Goal: Information Seeking & Learning: Learn about a topic

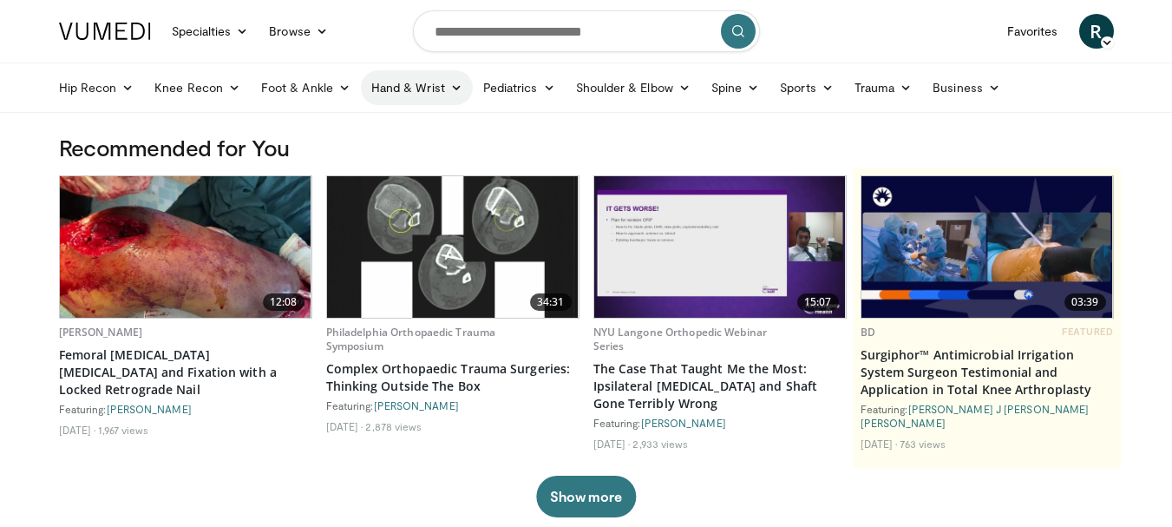
click at [456, 84] on icon at bounding box center [456, 88] width 12 height 12
click at [543, 84] on icon at bounding box center [549, 88] width 12 height 12
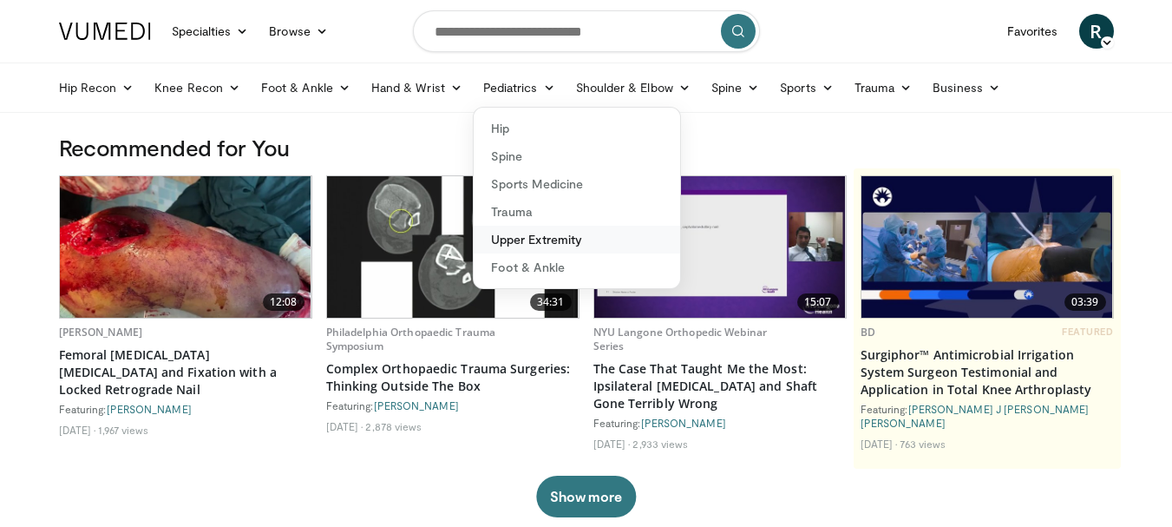
click at [532, 248] on link "Upper Extremity" at bounding box center [577, 240] width 207 height 28
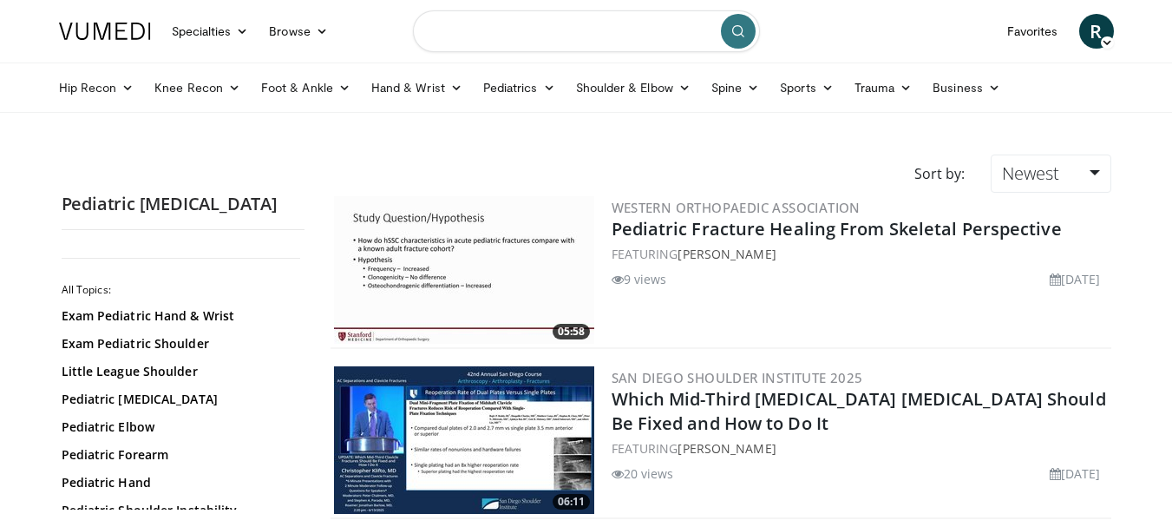
click at [540, 18] on input "Search topics, interventions" at bounding box center [586, 31] width 347 height 42
type input "**********"
click at [451, 85] on icon at bounding box center [456, 88] width 12 height 12
click at [419, 138] on link "Hand" at bounding box center [465, 129] width 207 height 28
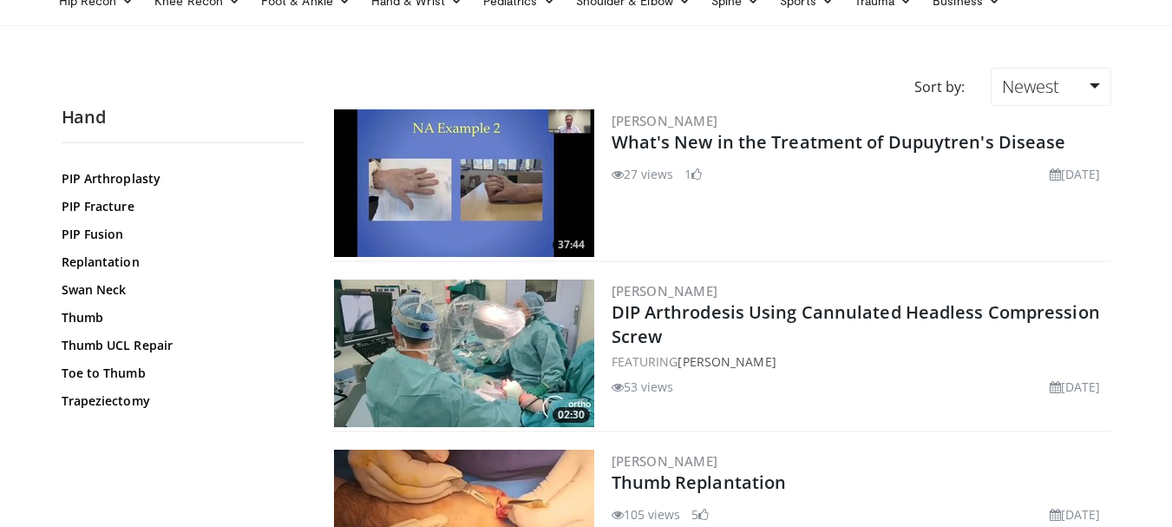
scroll to position [784, 0]
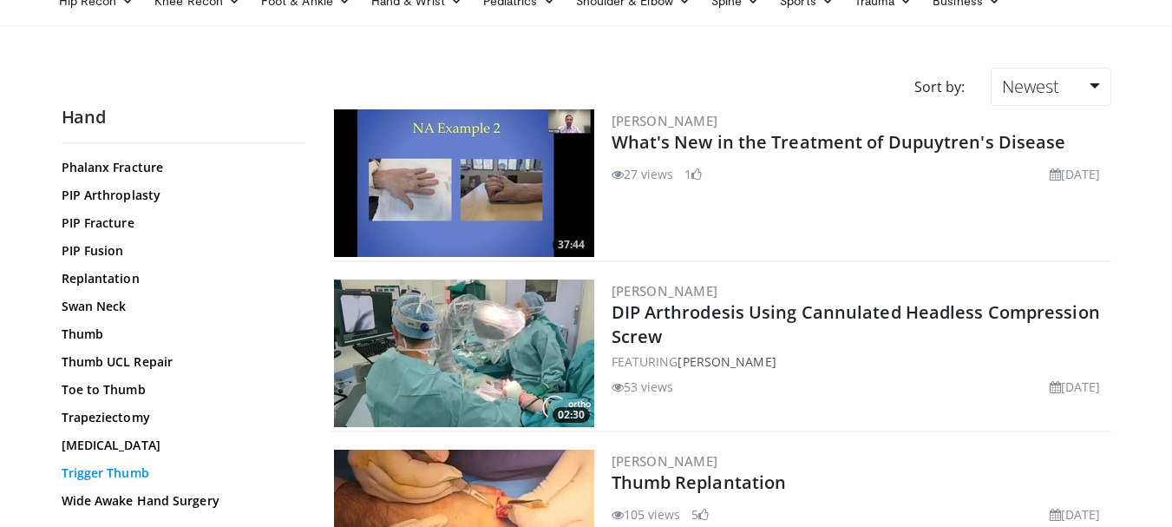
click at [127, 473] on link "Trigger Thumb" at bounding box center [179, 472] width 234 height 17
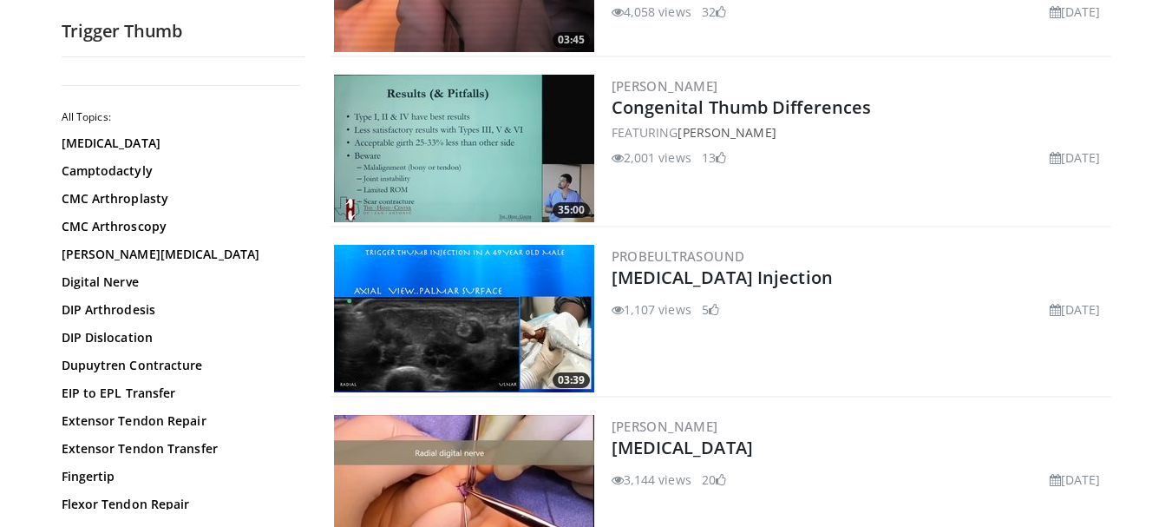
scroll to position [1041, 0]
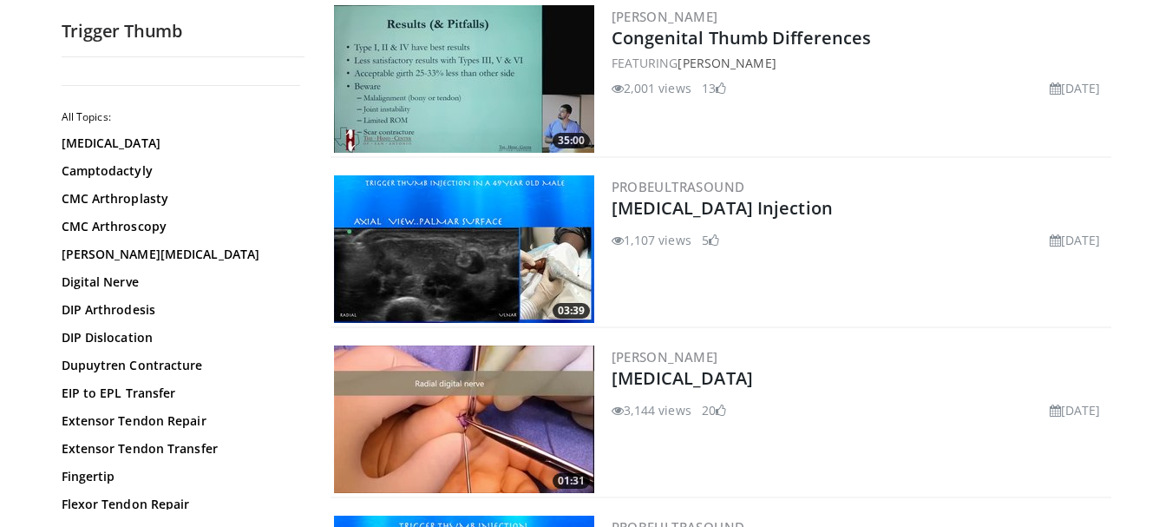
click at [451, 447] on img at bounding box center [464, 419] width 260 height 148
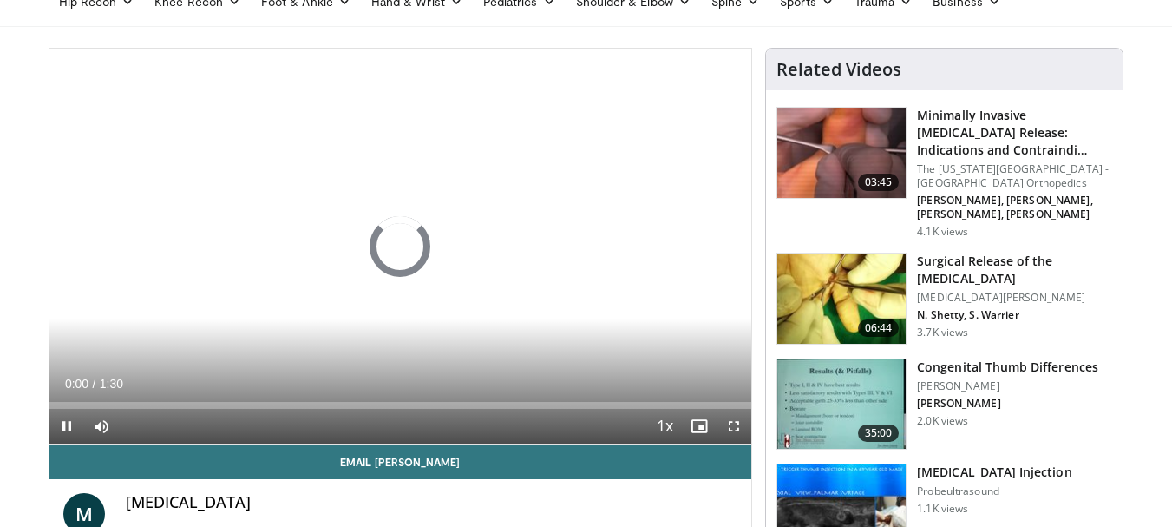
scroll to position [87, 0]
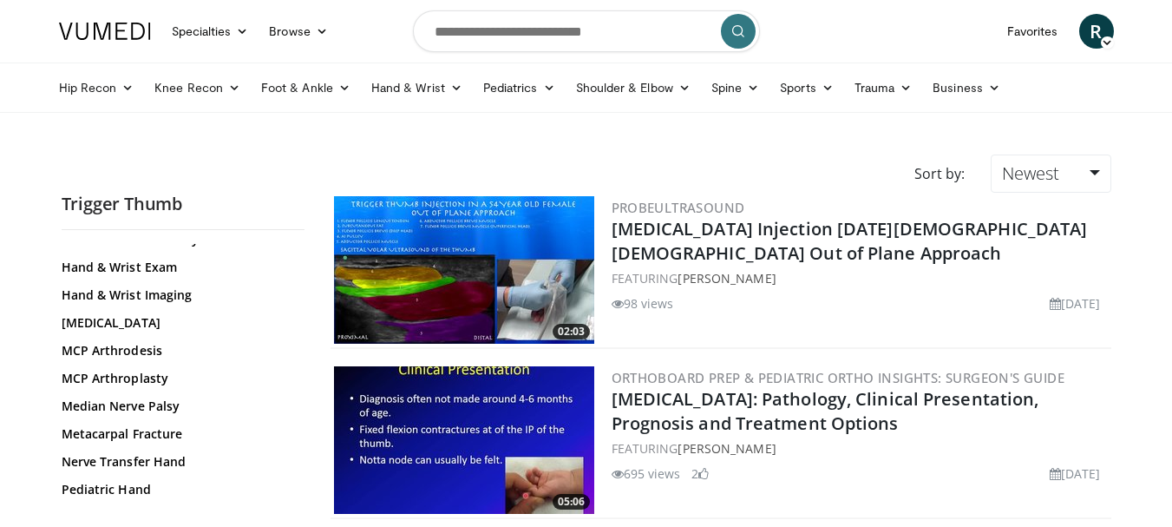
scroll to position [607, 0]
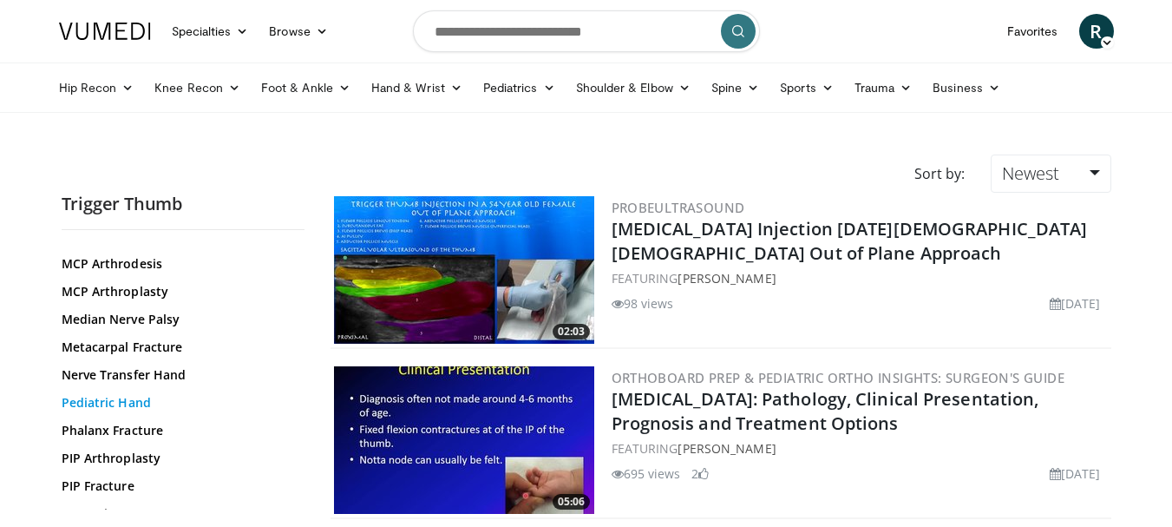
click at [95, 399] on link "Pediatric Hand" at bounding box center [179, 402] width 234 height 17
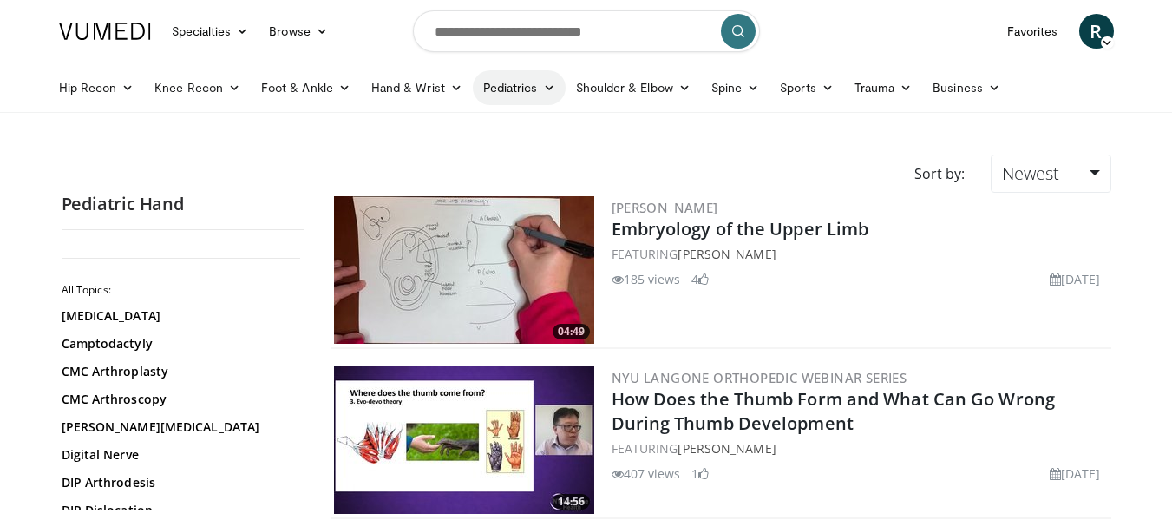
click at [537, 93] on link "Pediatrics" at bounding box center [519, 87] width 93 height 35
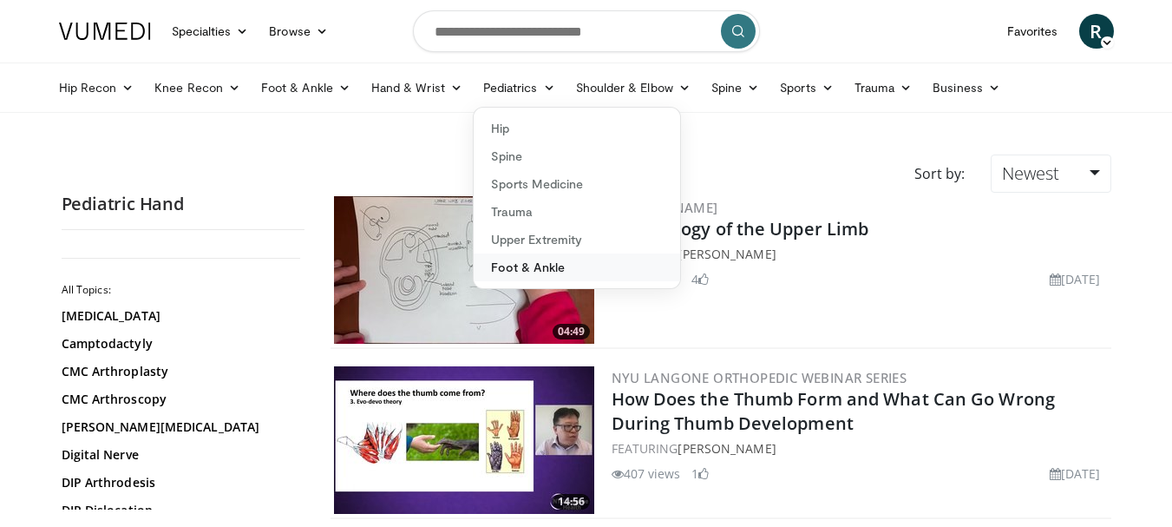
click at [534, 272] on link "Foot & Ankle" at bounding box center [577, 267] width 207 height 28
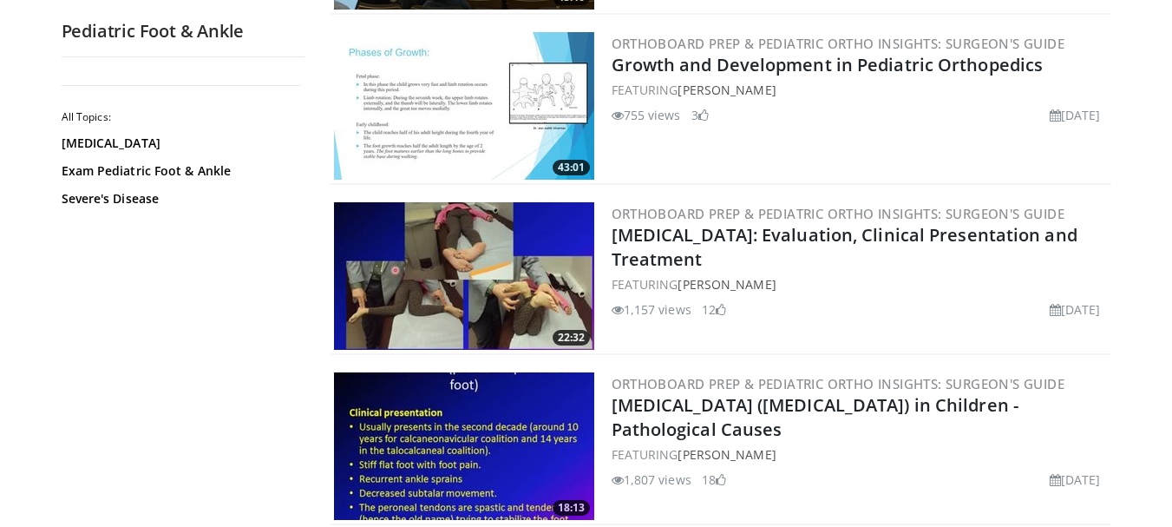
scroll to position [3182, 0]
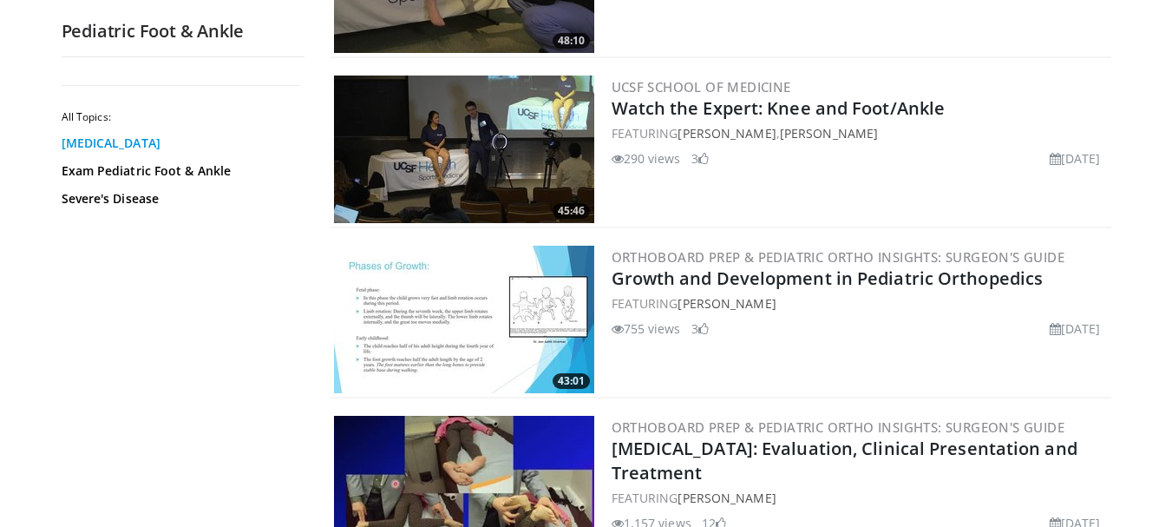
click at [90, 140] on link "[MEDICAL_DATA]" at bounding box center [179, 142] width 234 height 17
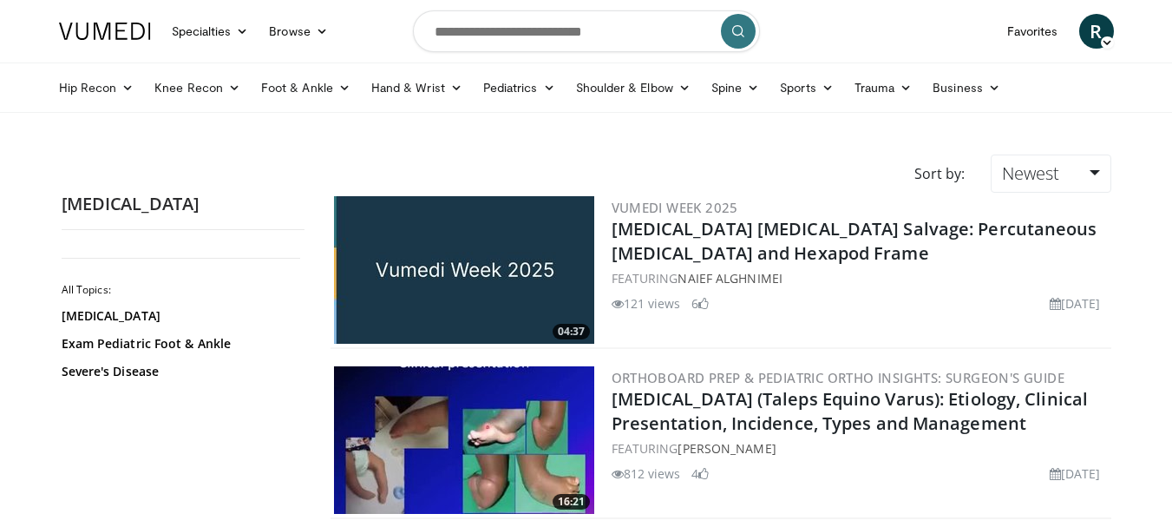
click at [1097, 32] on span "R" at bounding box center [1096, 31] width 35 height 35
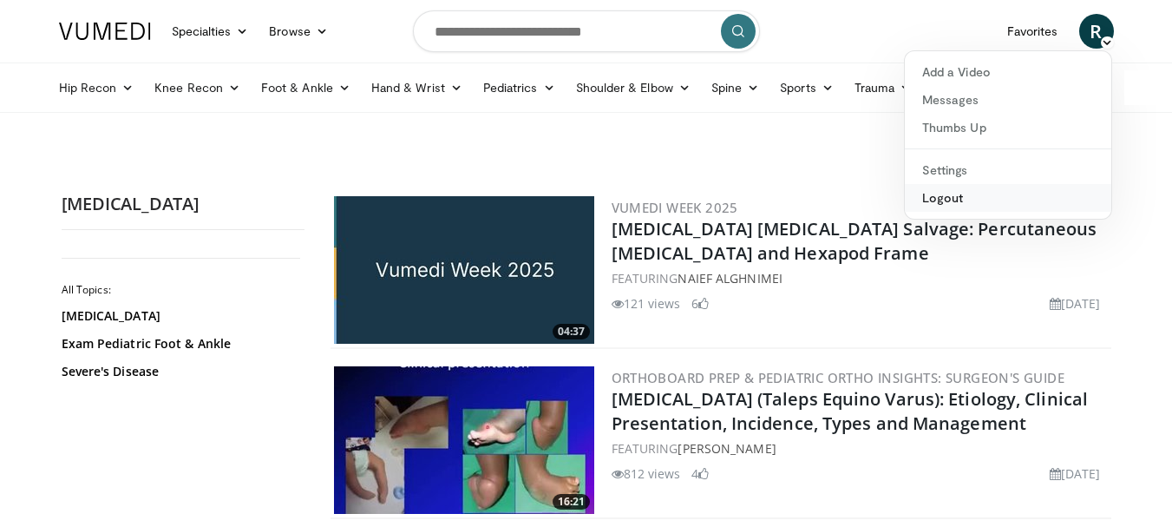
click at [974, 196] on link "Logout" at bounding box center [1008, 198] width 207 height 28
